Goal: Transaction & Acquisition: Subscribe to service/newsletter

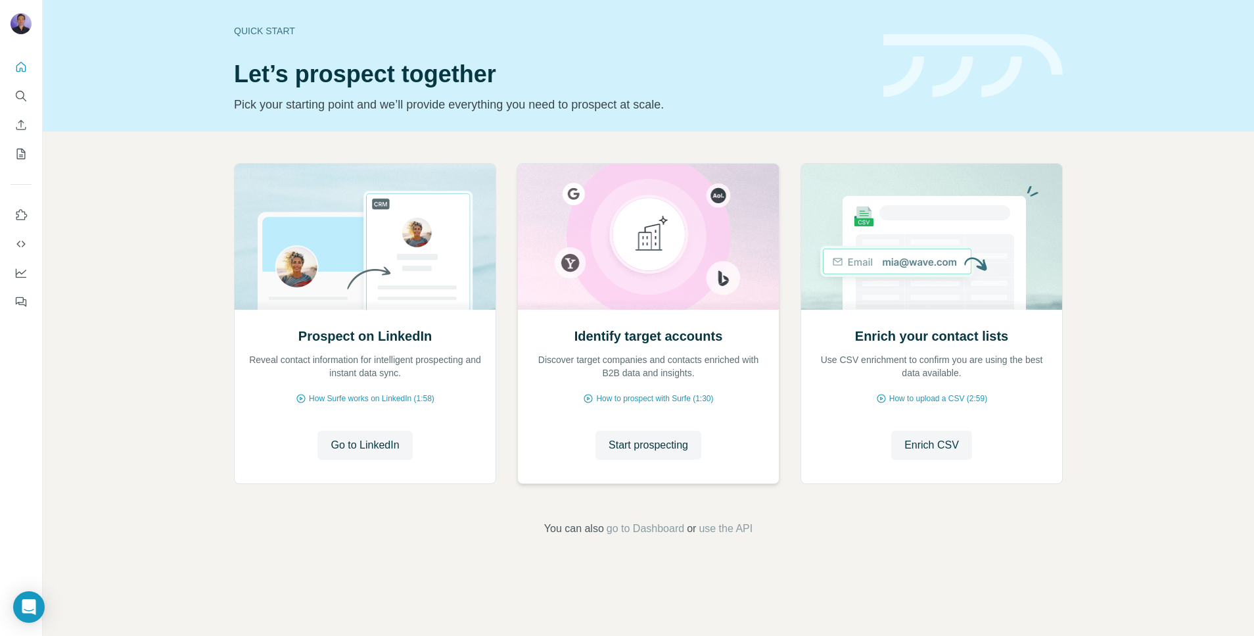
click at [655, 369] on p "Discover target companies and contacts enriched with B2B data and insights." at bounding box center [648, 366] width 235 height 26
